Goal: Complete application form: Complete application form

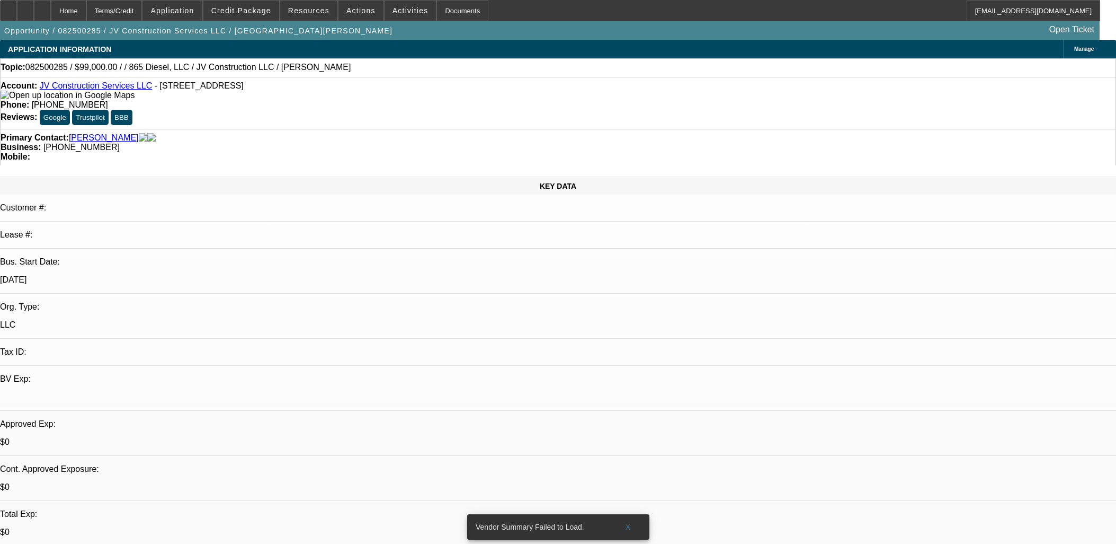
select select "0"
select select "2"
select select "0.1"
select select "4"
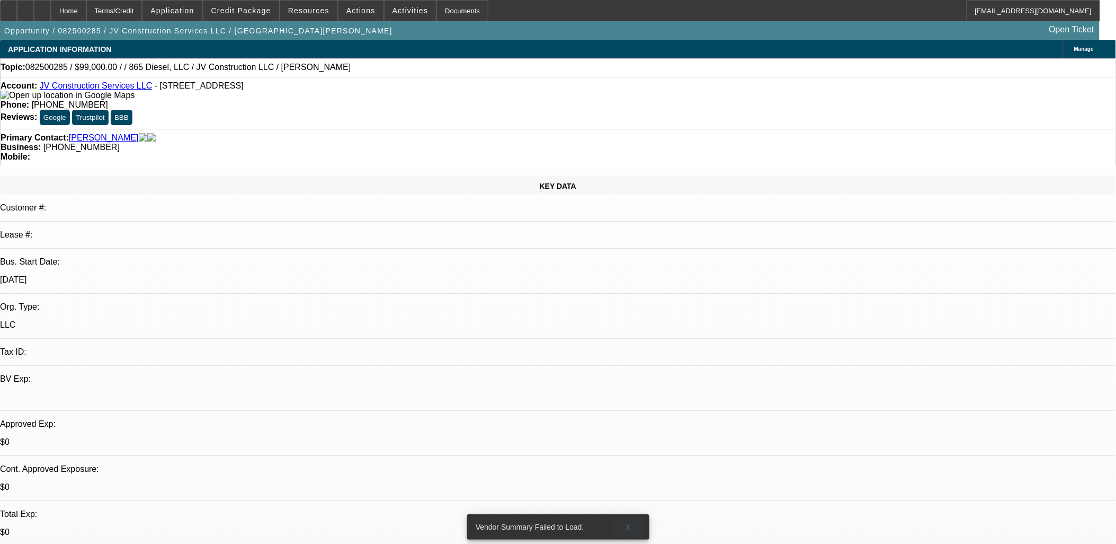
click at [630, 522] on span "X" at bounding box center [628, 526] width 6 height 8
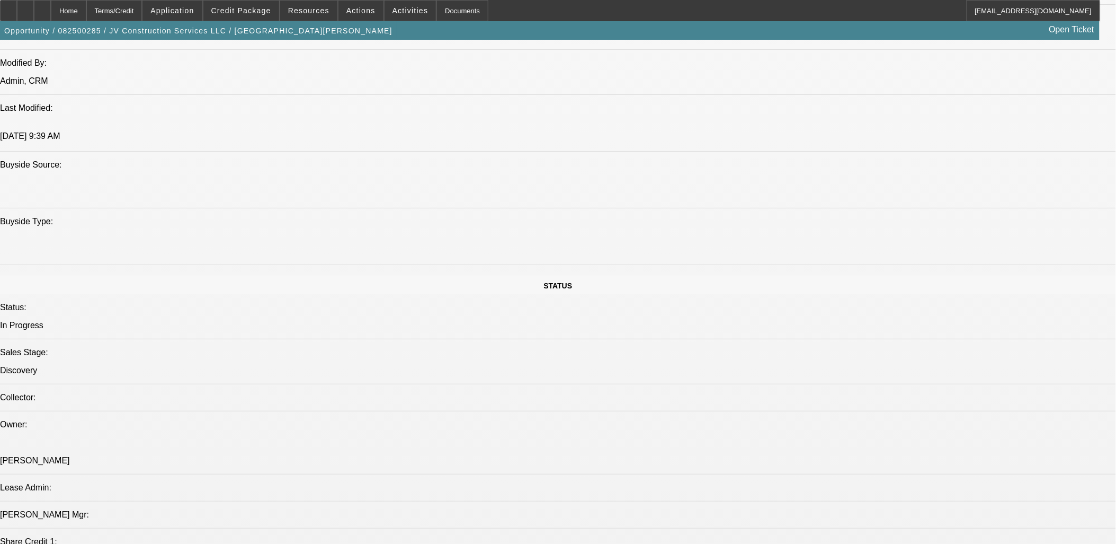
scroll to position [1413, 0]
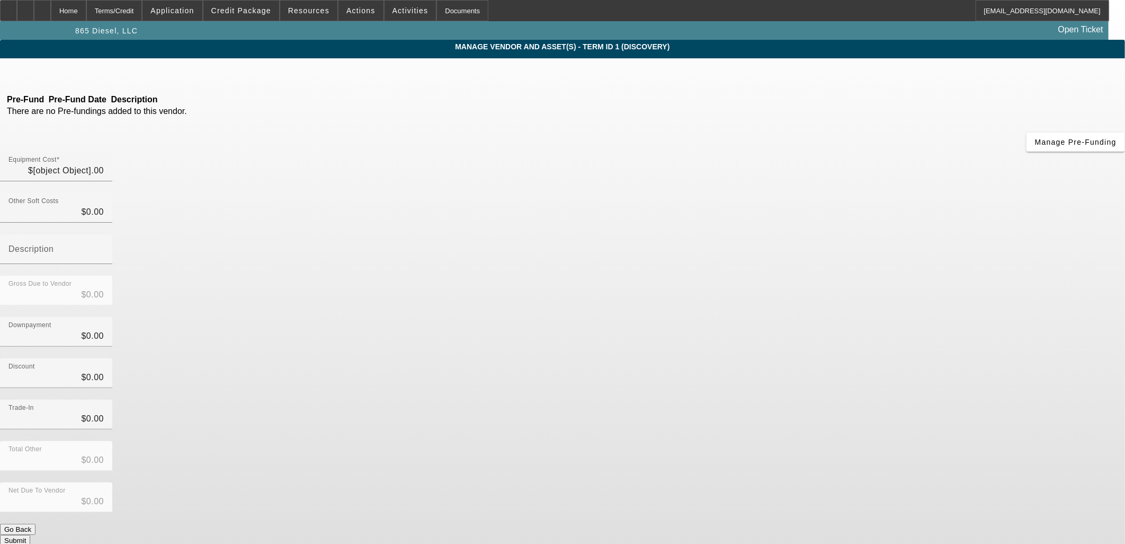
type input "$99,000.00"
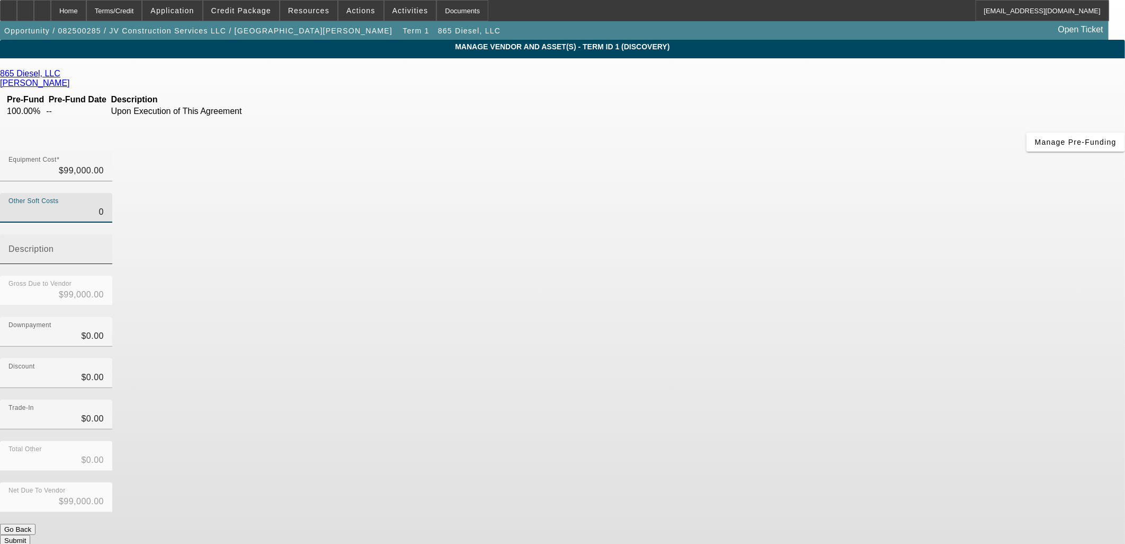
drag, startPoint x: 680, startPoint y: 131, endPoint x: 742, endPoint y: 130, distance: 62.0
click at [742, 193] on div "Other Soft Costs 0 Description" at bounding box center [562, 234] width 1125 height 83
type input "8"
type input "$99,008.00"
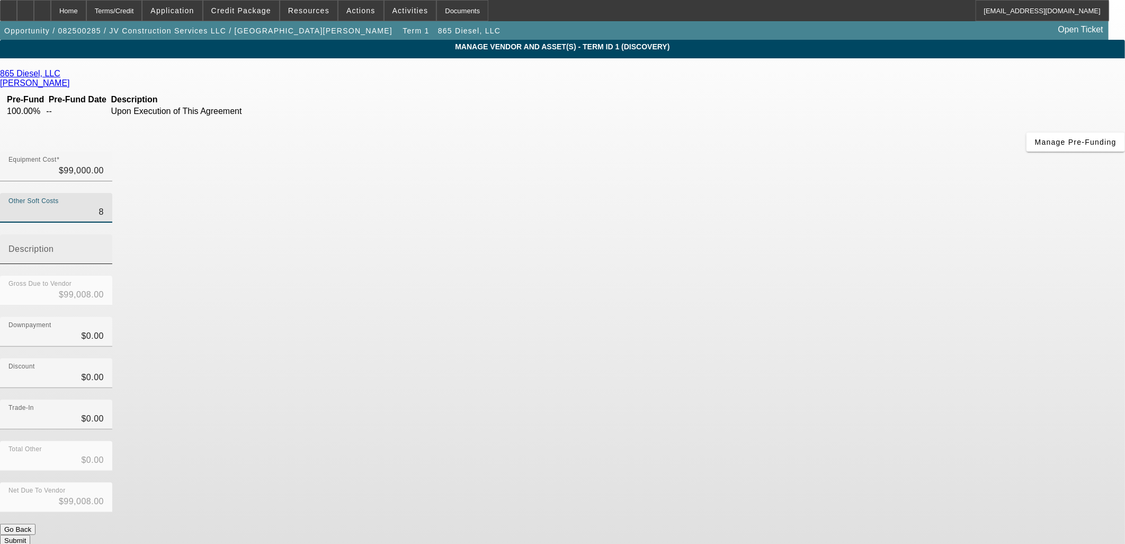
type input "85"
type input "$99,085.00"
type input "853"
type input "$99,853.00"
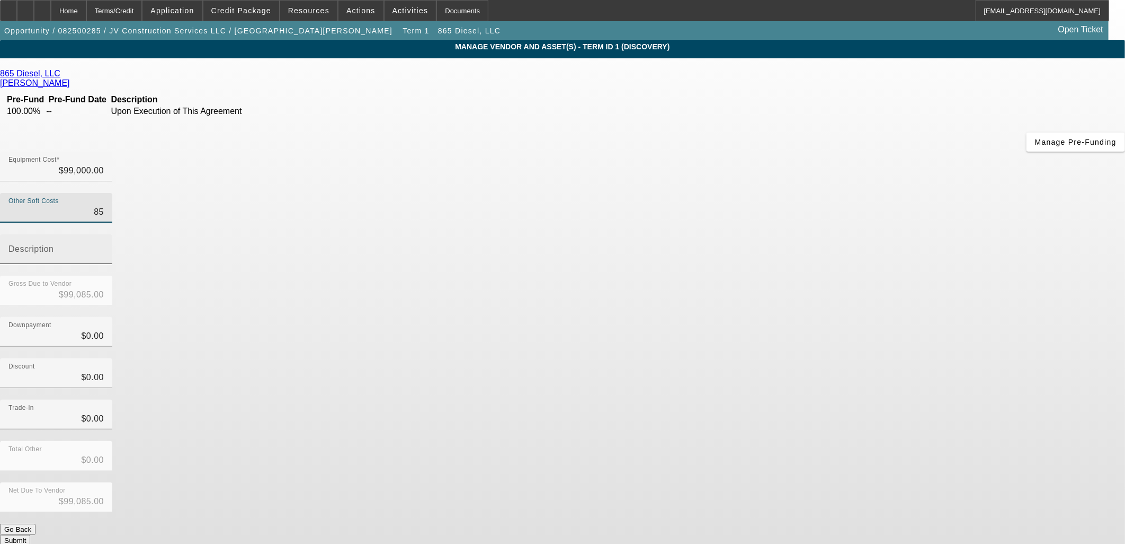
type input "$99,853.00"
type input "8530"
type input "$107,530.00"
type input "$8,530.00"
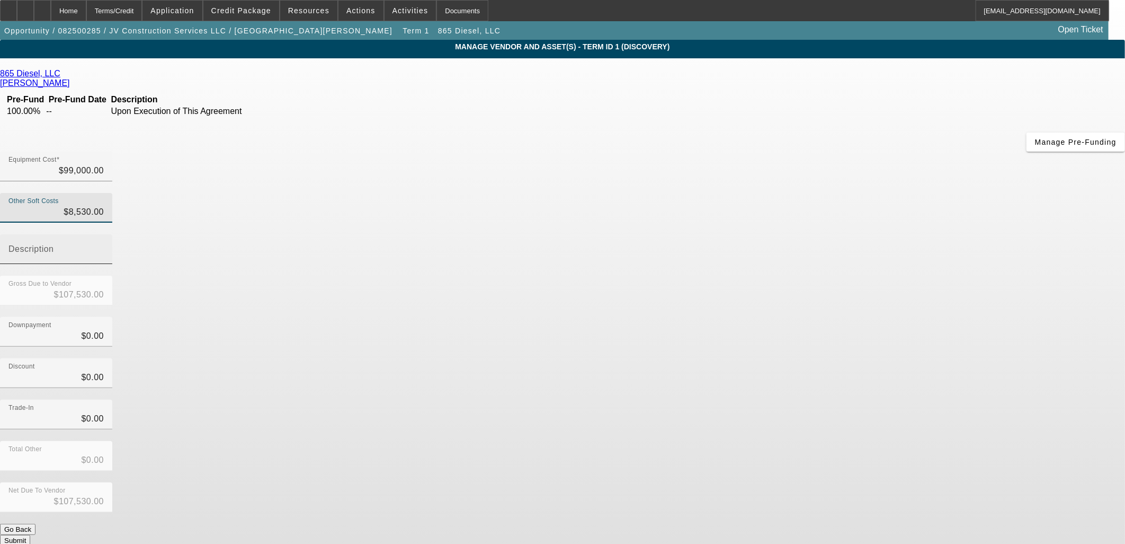
click at [54, 244] on mat-label "Description" at bounding box center [31, 248] width 46 height 9
click at [104, 247] on input "Description" at bounding box center [55, 253] width 95 height 13
type input "7"
type input "State Sales Tax and Estimated Titling"
click at [112, 264] on div at bounding box center [56, 270] width 112 height 12
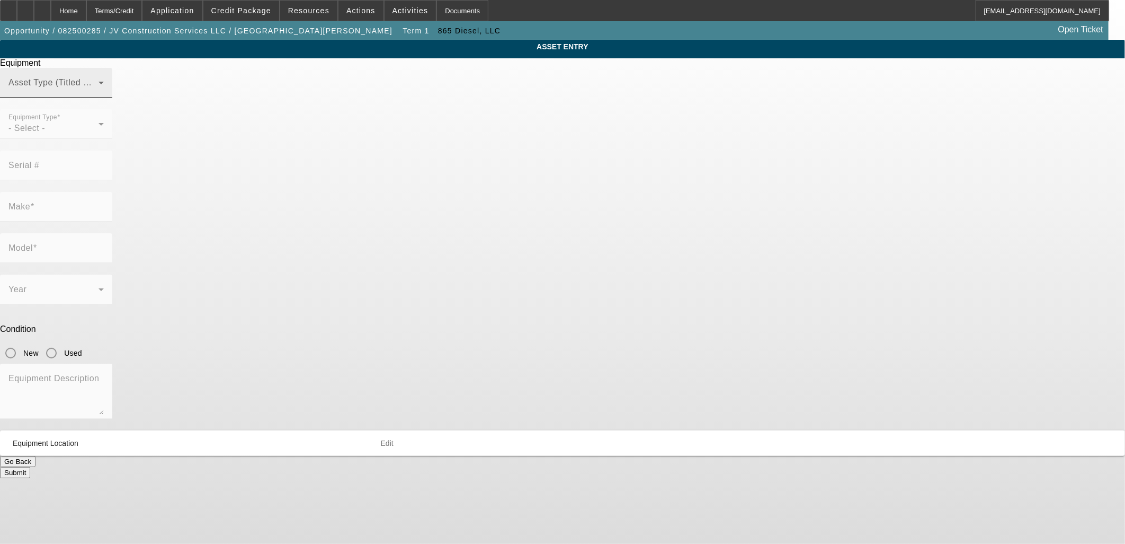
click at [99, 93] on span at bounding box center [53, 87] width 90 height 13
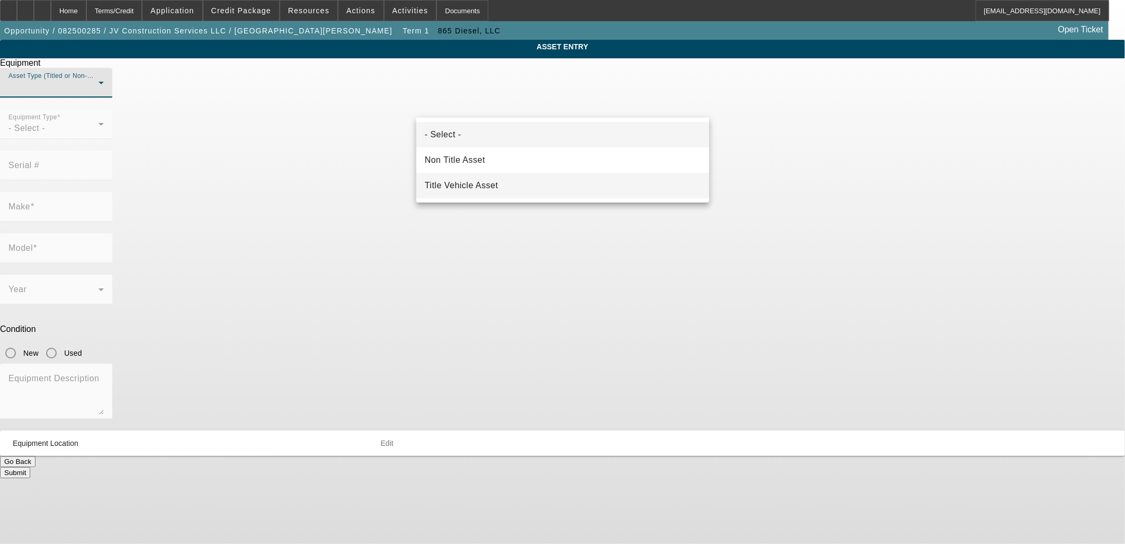
click at [485, 178] on mat-option "Title Vehicle Asset" at bounding box center [562, 185] width 293 height 25
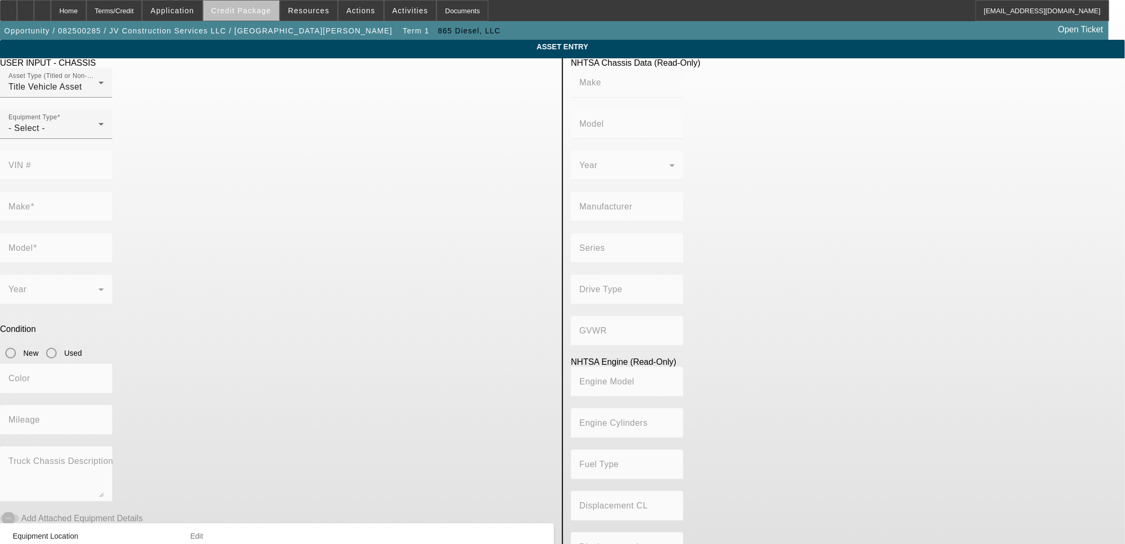
click at [264, 13] on span "Credit Package" at bounding box center [241, 10] width 60 height 8
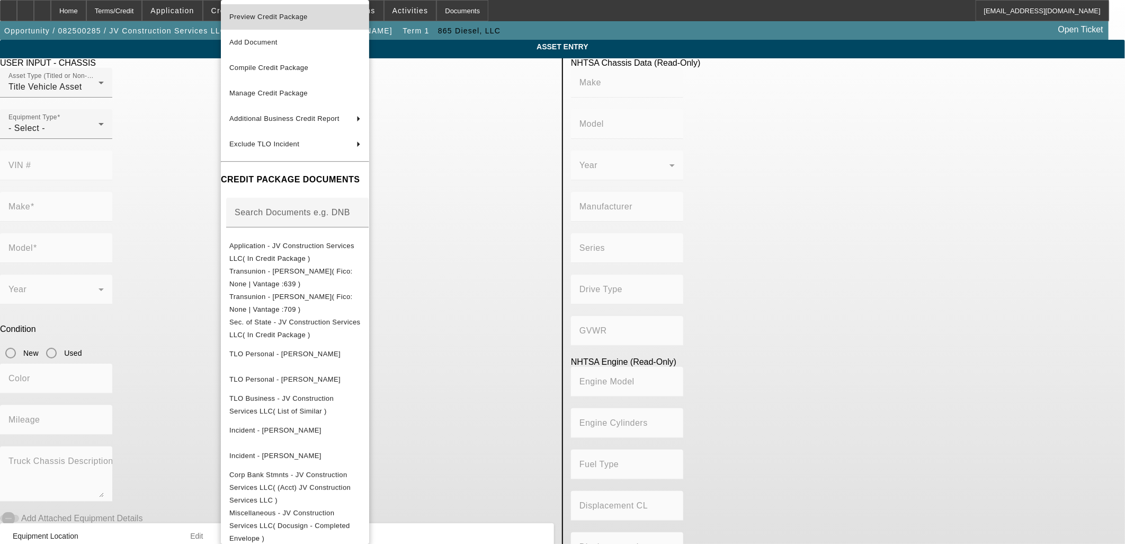
click at [262, 8] on button "Preview Credit Package" at bounding box center [295, 16] width 148 height 25
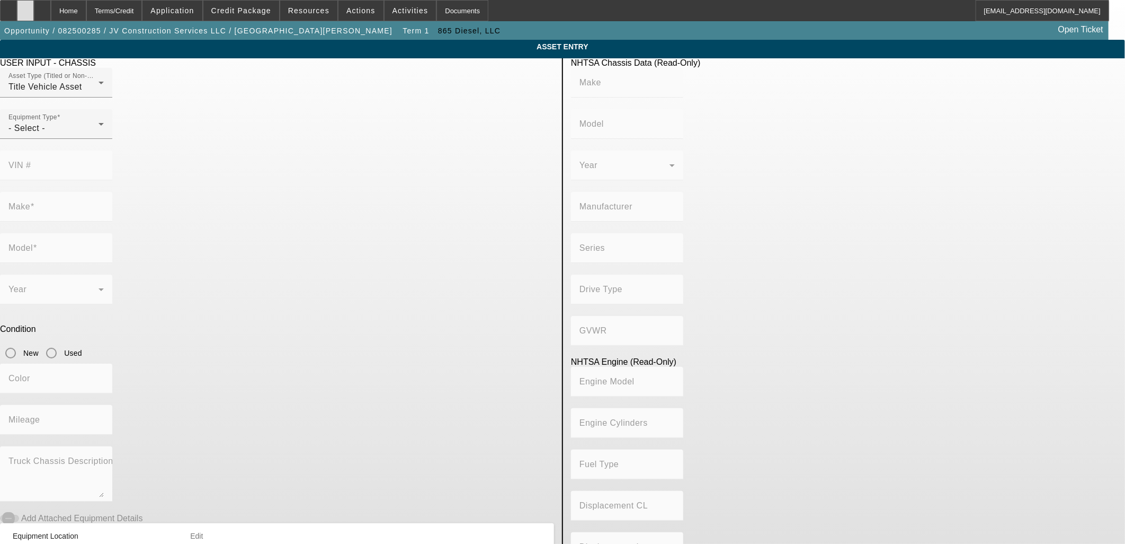
click at [34, 13] on div at bounding box center [25, 10] width 17 height 21
click at [112, 150] on div at bounding box center [56, 145] width 112 height 12
click at [99, 135] on div "- Select -" at bounding box center [53, 128] width 90 height 13
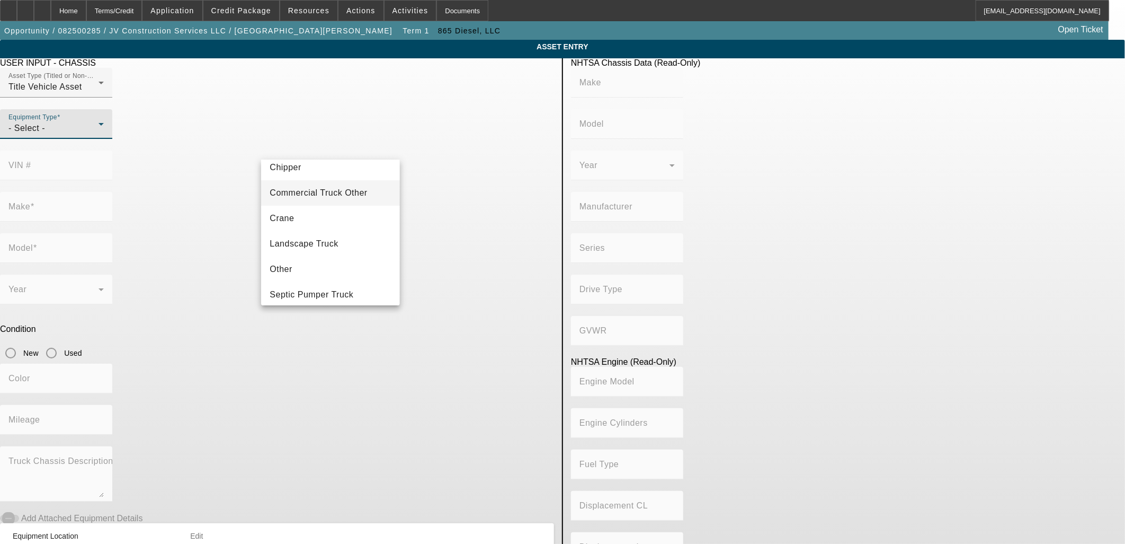
scroll to position [117, 0]
click at [304, 255] on mat-option "Tow Truck" at bounding box center [330, 263] width 138 height 25
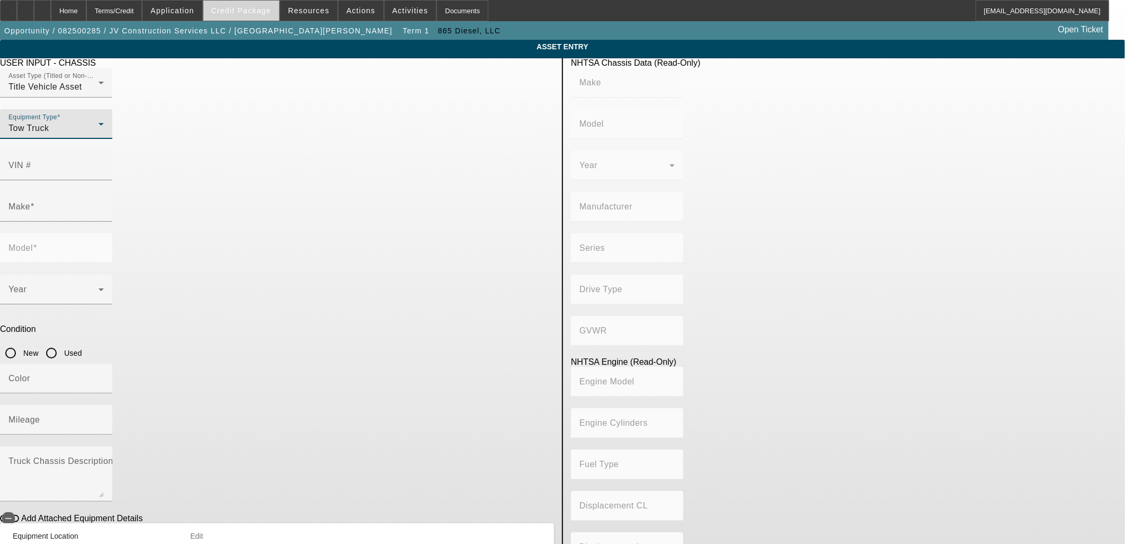
click at [229, 14] on button "Credit Package" at bounding box center [241, 11] width 76 height 20
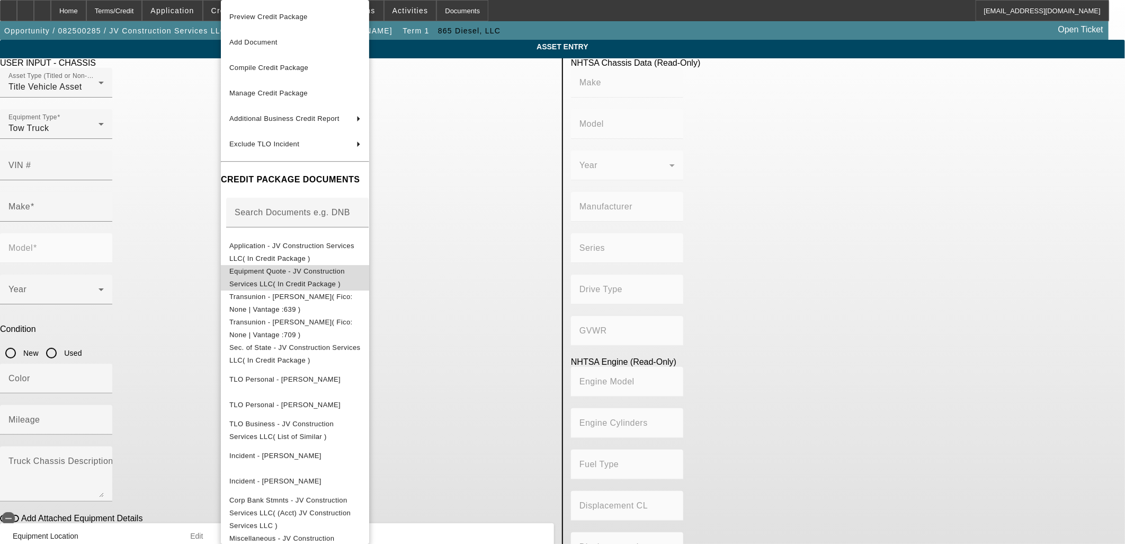
click at [286, 269] on span "Equipment Quote - JV Construction Services LLC( In Credit Package )" at bounding box center [287, 277] width 116 height 21
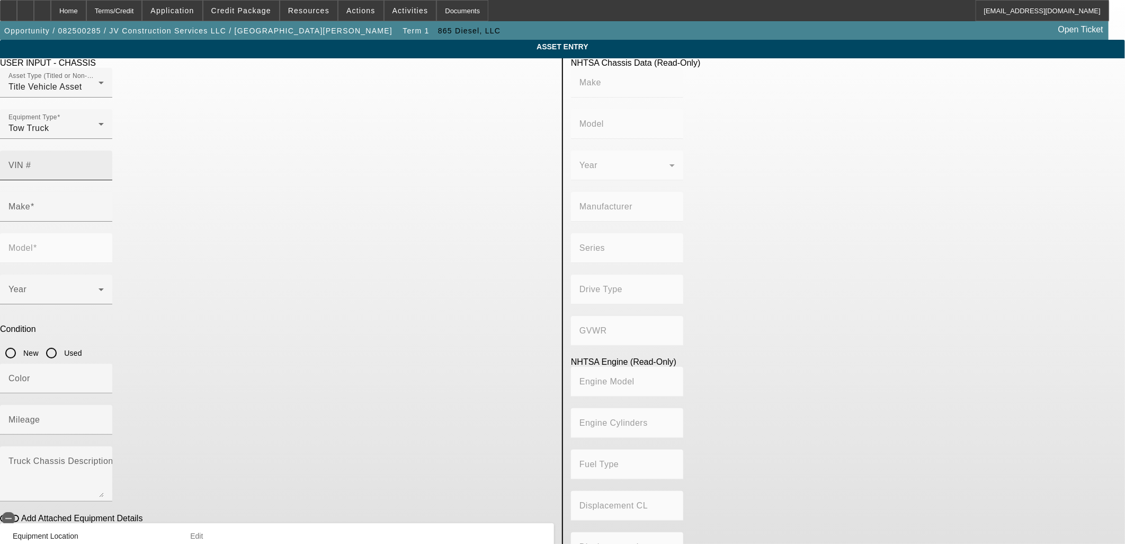
click at [31, 161] on mat-label "VIN #" at bounding box center [19, 165] width 23 height 9
click at [104, 163] on input "VIN #" at bounding box center [55, 169] width 95 height 13
